Goal: Task Accomplishment & Management: Complete application form

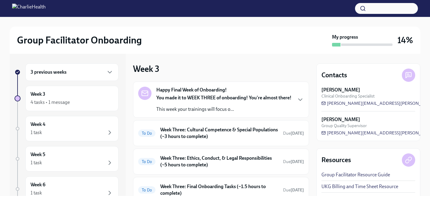
click at [78, 73] on div "3 previous weeks" at bounding box center [72, 72] width 83 height 7
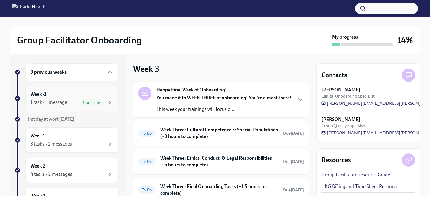
click at [74, 92] on div "Week -1 1 task • 1 message Complete" at bounding box center [72, 98] width 83 height 15
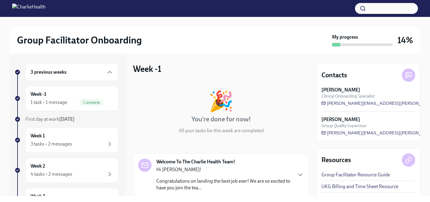
scroll to position [63, 0]
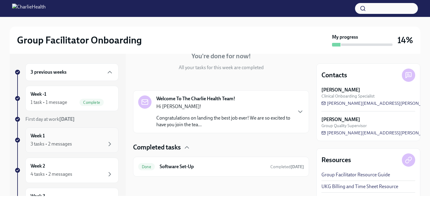
click at [74, 131] on div "Week 1 3 tasks • 2 messages" at bounding box center [71, 140] width 93 height 25
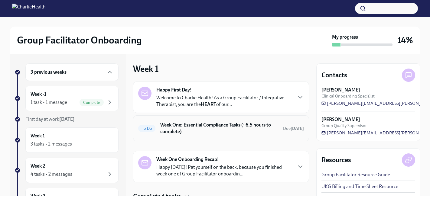
scroll to position [25, 0]
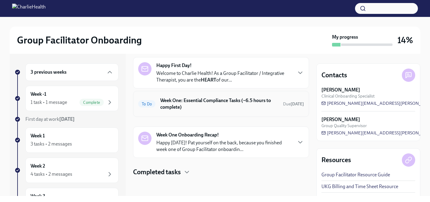
click at [226, 102] on h6 "Week One: Essential Compliance Tasks (~6.5 hours to complete)" at bounding box center [219, 103] width 118 height 13
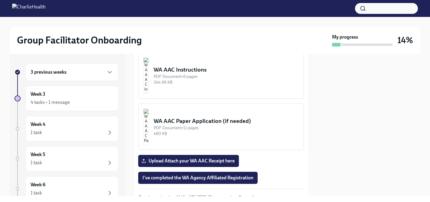
scroll to position [571, 0]
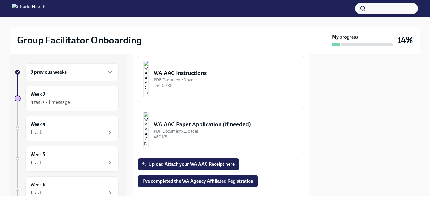
click at [216, 83] on div "PDF Document • 6 pages" at bounding box center [226, 80] width 145 height 6
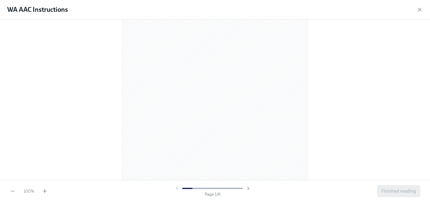
scroll to position [52, 0]
click at [43, 188] on icon "button" at bounding box center [45, 191] width 6 height 6
click at [43, 188] on div "110 % Page 1 / 6 Finished reading" at bounding box center [215, 191] width 430 height 22
click at [44, 191] on icon "button" at bounding box center [45, 191] width 4 height 0
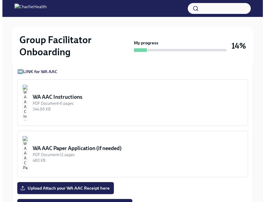
scroll to position [505, 0]
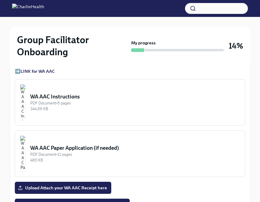
click at [90, 99] on div "WA AAC Instructions" at bounding box center [135, 96] width 210 height 7
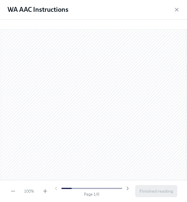
scroll to position [546, 0]
click at [46, 191] on icon "button" at bounding box center [45, 191] width 6 height 6
click at [15, 190] on icon "button" at bounding box center [13, 191] width 6 height 6
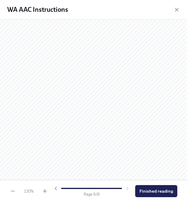
scroll to position [1751, 0]
click at [152, 189] on span "Finished reading" at bounding box center [156, 191] width 34 height 6
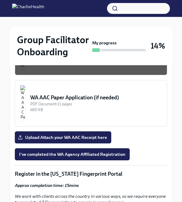
scroll to position [643, 0]
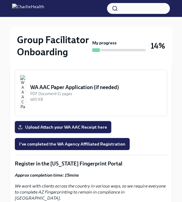
click at [50, 124] on span "Upload Attach your WA AAC Receipt here" at bounding box center [63, 127] width 88 height 6
click at [0, 0] on input "Upload Attach your WA AAC Receipt here" at bounding box center [0, 0] width 0 height 0
click at [109, 141] on span "I've completed the WA Agency Affiliated Registration" at bounding box center [72, 144] width 106 height 6
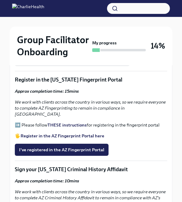
scroll to position [727, 0]
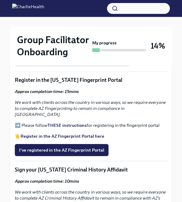
click at [72, 134] on strong "Register in the AZ Fingerprint Portal here" at bounding box center [63, 136] width 84 height 5
click at [64, 123] on strong "THESE instructions" at bounding box center [66, 125] width 39 height 5
click at [83, 147] on span "I've registered in the AZ Fingerprint Portal" at bounding box center [61, 150] width 85 height 6
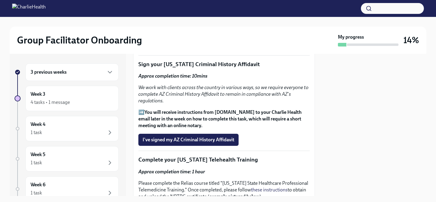
scroll to position [796, 0]
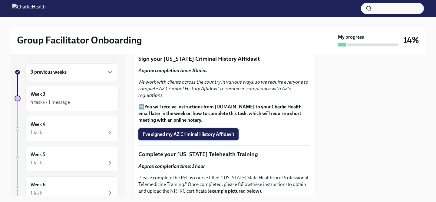
click at [219, 138] on span "I've signed my AZ Criminal History Affidavit" at bounding box center [188, 135] width 92 height 6
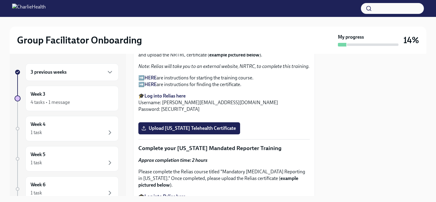
scroll to position [914, 0]
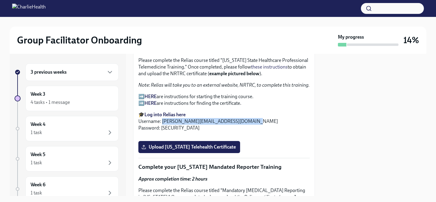
drag, startPoint x: 245, startPoint y: 140, endPoint x: 162, endPoint y: 137, distance: 82.6
click at [162, 132] on p "🎓 Log into Relias here Username: [PERSON_NAME][EMAIL_ADDRESS][DOMAIN_NAME] Pass…" at bounding box center [223, 122] width 171 height 20
copy p "[PERSON_NAME][EMAIL_ADDRESS][DOMAIN_NAME]"
click at [223, 136] on button "Zoom image" at bounding box center [223, 136] width 171 height 0
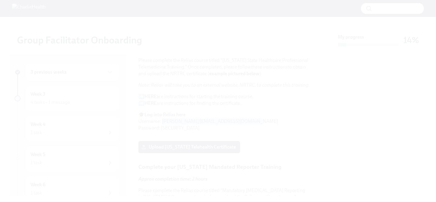
click at [365, 59] on button "Unzoom image" at bounding box center [218, 101] width 436 height 202
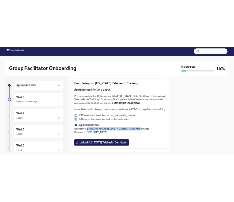
scroll to position [887, 0]
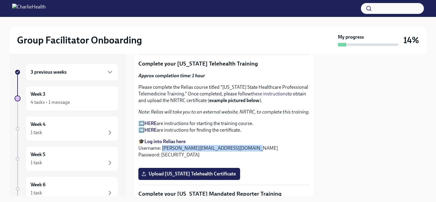
click at [149, 126] on strong "HERE" at bounding box center [150, 124] width 12 height 6
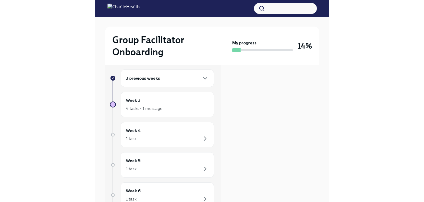
scroll to position [0, 0]
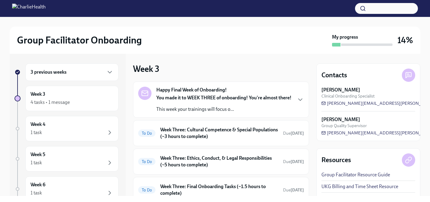
click at [90, 75] on div "3 previous weeks" at bounding box center [72, 72] width 83 height 7
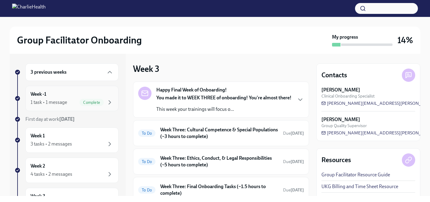
click at [60, 92] on div "Week -1 1 task • 1 message Complete" at bounding box center [72, 98] width 83 height 15
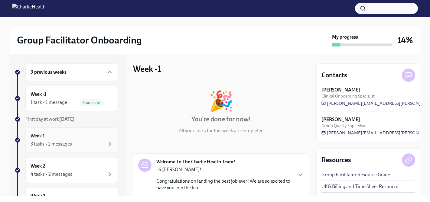
click at [82, 144] on div "3 tasks • 2 messages" at bounding box center [72, 144] width 83 height 7
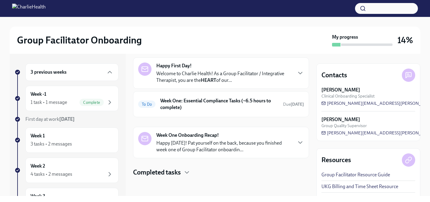
scroll to position [25, 0]
click at [210, 112] on div "To Do Week One: Essential Compliance Tasks (~6.5 hours to complete) Due [DATE]" at bounding box center [221, 104] width 176 height 26
click at [218, 103] on h6 "Week One: Essential Compliance Tasks (~6.5 hours to complete)" at bounding box center [219, 103] width 118 height 13
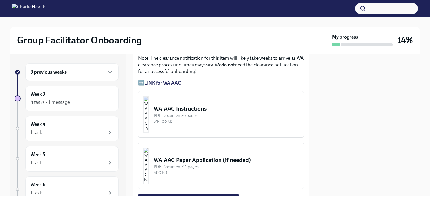
scroll to position [538, 0]
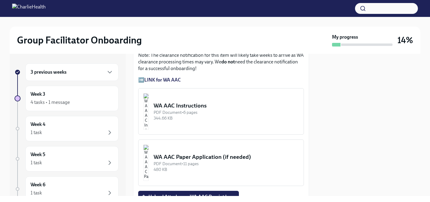
click at [153, 83] on strong "LINK for WA AAC" at bounding box center [162, 80] width 37 height 6
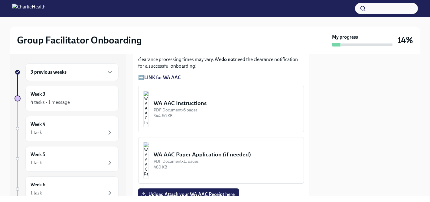
scroll to position [532, 0]
